Goal: Browse casually

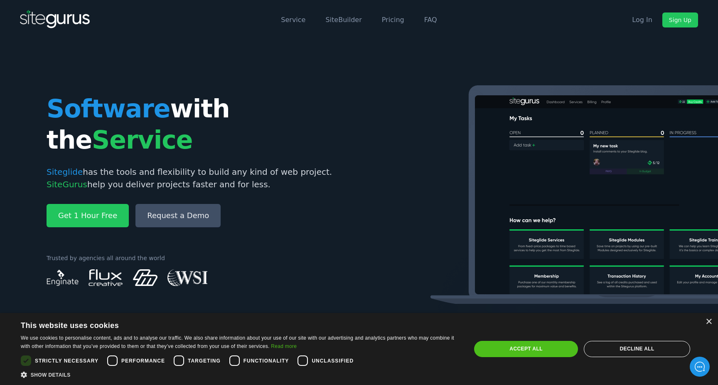
click at [567, 40] on div "Software with the Service Siteglide has the tools and flexibility to build any …" at bounding box center [359, 183] width 718 height 286
